Goal: Find specific page/section: Find specific page/section

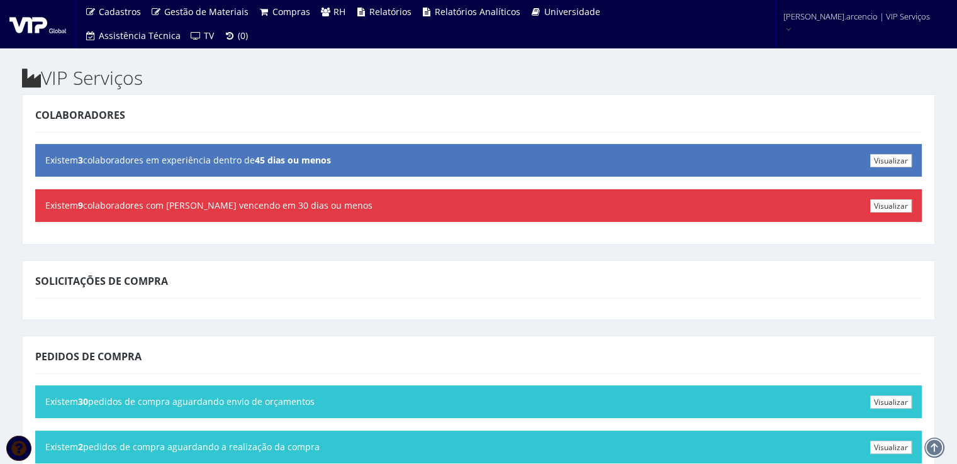
click at [516, 344] on div "Pedidos de Compra" at bounding box center [478, 359] width 886 height 30
